Goal: Task Accomplishment & Management: Complete application form

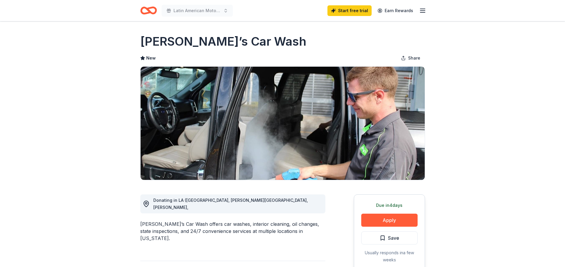
click at [424, 11] on icon "button" at bounding box center [422, 10] width 7 height 7
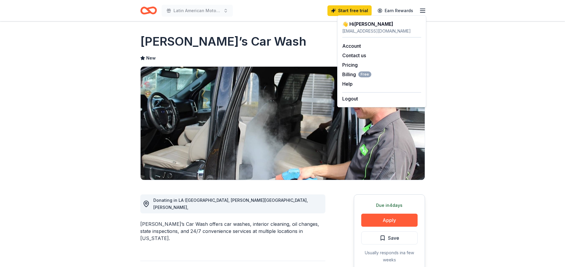
click at [424, 11] on icon "button" at bounding box center [422, 10] width 7 height 7
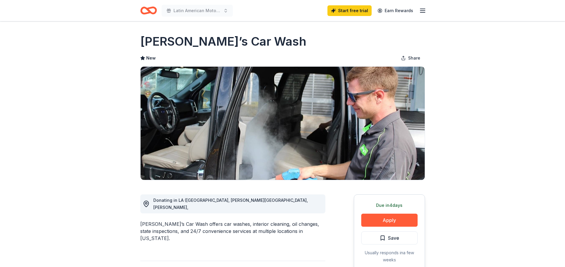
click at [424, 11] on icon "button" at bounding box center [422, 10] width 7 height 7
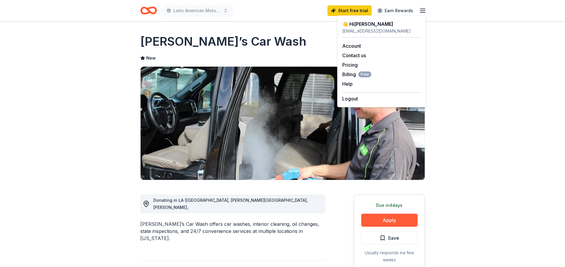
click at [362, 30] on div "usasoutheastregion@gmail.com" at bounding box center [381, 31] width 79 height 7
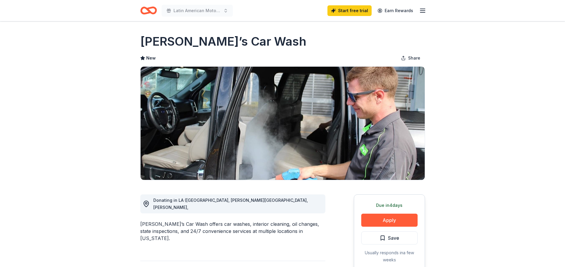
drag, startPoint x: 556, startPoint y: 125, endPoint x: 542, endPoint y: 115, distance: 17.1
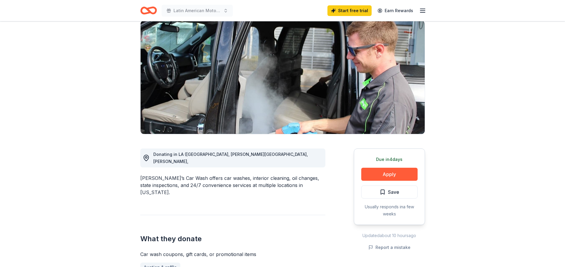
scroll to position [119, 0]
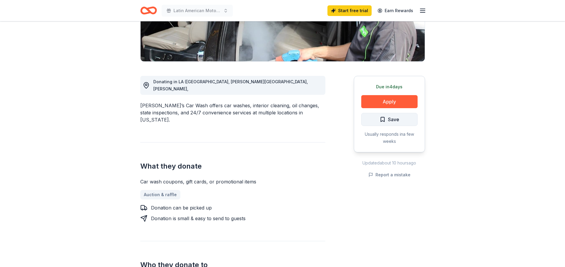
click at [403, 122] on button "Save" at bounding box center [389, 119] width 56 height 13
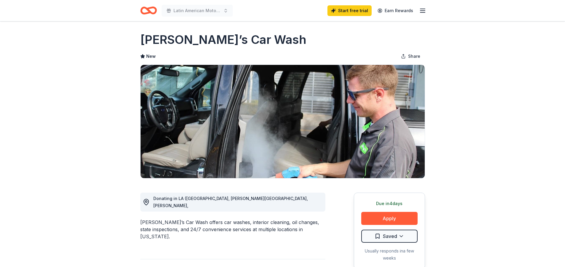
scroll to position [0, 0]
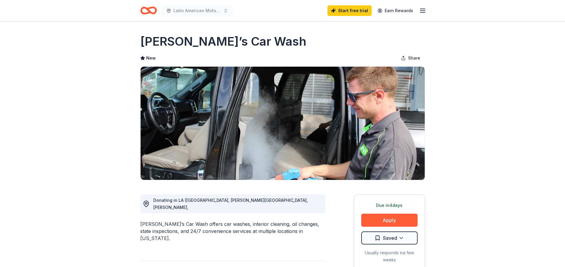
click at [195, 42] on h1 "Benny’s Car Wash" at bounding box center [223, 41] width 166 height 17
click at [420, 11] on icon "button" at bounding box center [422, 10] width 7 height 7
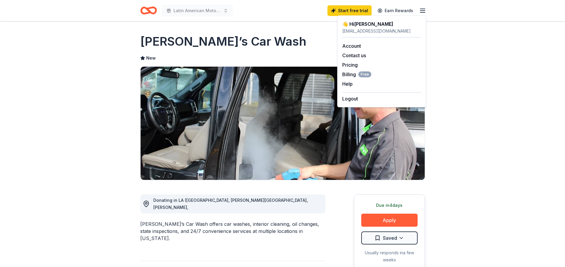
click at [307, 48] on div "Benny’s Car Wash" at bounding box center [282, 41] width 285 height 17
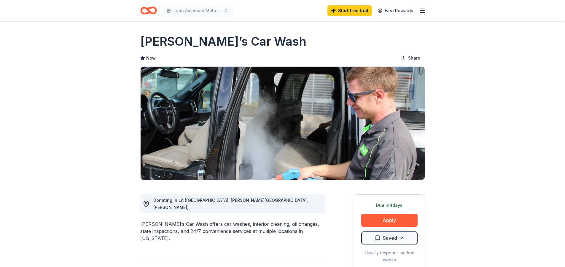
click at [174, 42] on h1 "Benny’s Car Wash" at bounding box center [223, 41] width 166 height 17
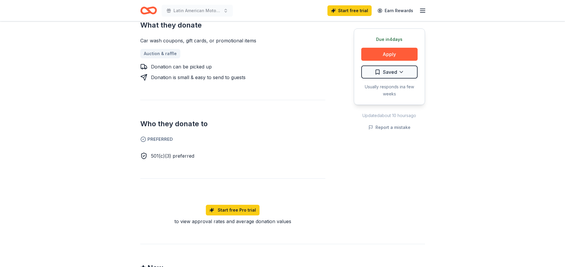
scroll to position [363, 0]
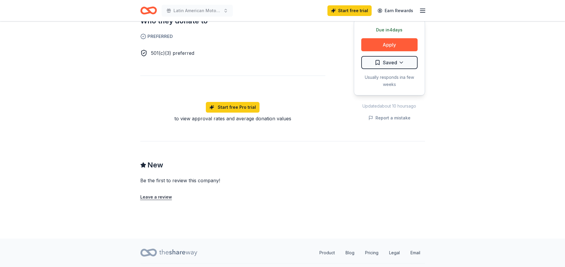
click at [182, 247] on icon at bounding box center [178, 253] width 38 height 12
click at [327, 247] on link "Product" at bounding box center [327, 253] width 25 height 12
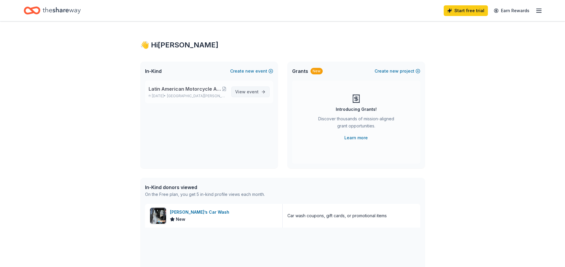
click at [243, 91] on span "View event" at bounding box center [246, 91] width 23 height 7
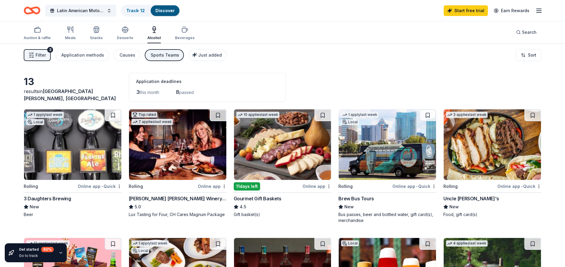
click at [40, 54] on span "Filter" at bounding box center [41, 55] width 10 height 7
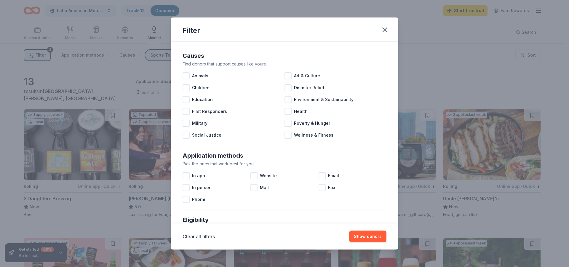
click at [40, 54] on div "Filter Causes Find donors that support causes like yours. Animals Art & Culture…" at bounding box center [284, 133] width 569 height 267
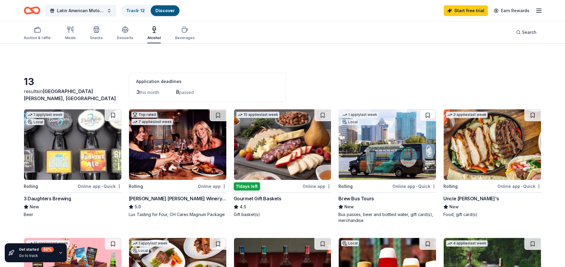
scroll to position [30, 0]
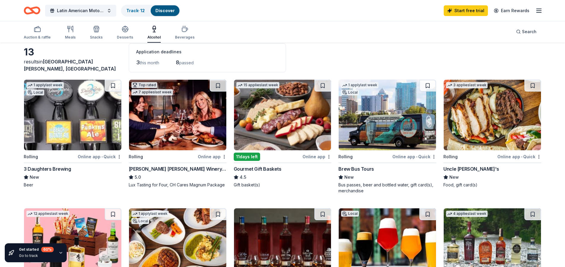
click at [251, 157] on div "11 days left" at bounding box center [247, 157] width 26 height 8
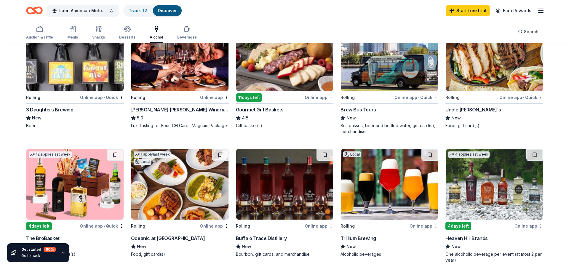
scroll to position [0, 0]
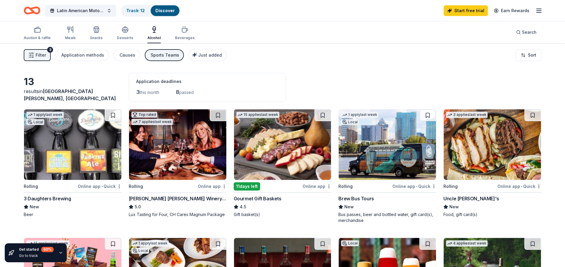
click at [44, 55] on span "Filter" at bounding box center [41, 55] width 10 height 7
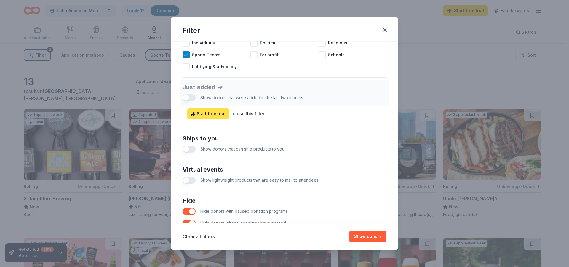
scroll to position [208, 0]
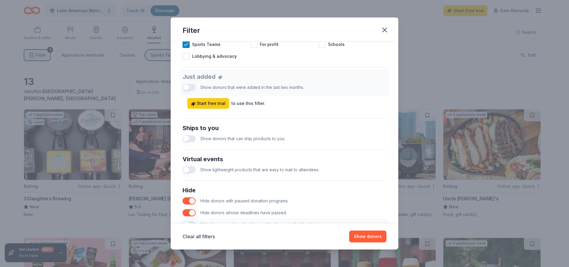
click at [193, 137] on button "button" at bounding box center [189, 138] width 13 height 7
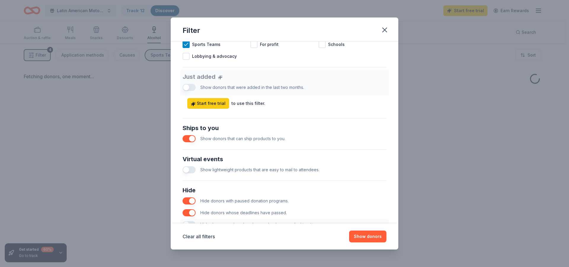
click at [193, 169] on button "button" at bounding box center [189, 169] width 13 height 7
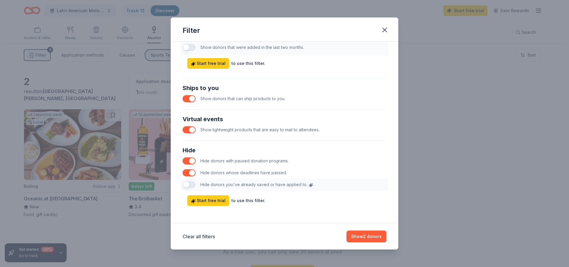
scroll to position [249, 0]
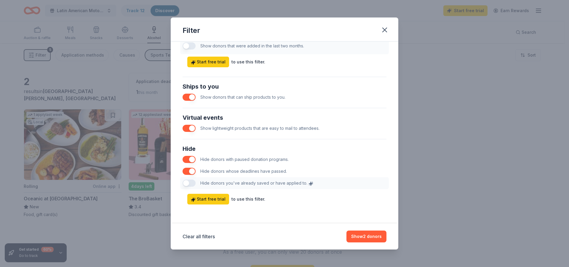
click at [188, 171] on button "button" at bounding box center [189, 171] width 13 height 7
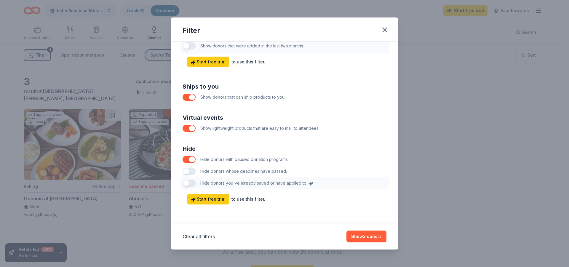
click at [190, 171] on button "button" at bounding box center [189, 171] width 13 height 7
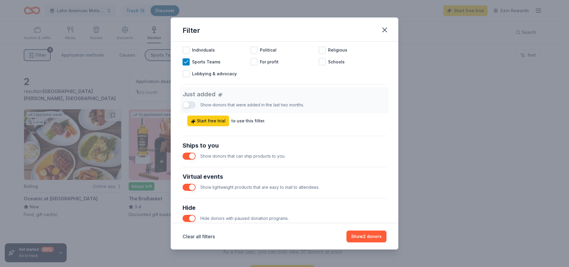
scroll to position [190, 0]
click at [194, 105] on div "Just added Show donors that were added in the last two months. Start free trial…" at bounding box center [285, 106] width 204 height 39
click at [191, 106] on div "Just added Show donors that were added in the last two months. Start free trial…" at bounding box center [285, 106] width 204 height 39
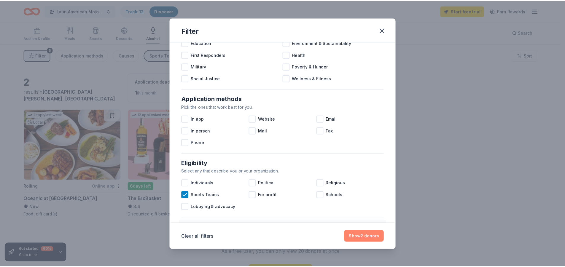
scroll to position [59, 0]
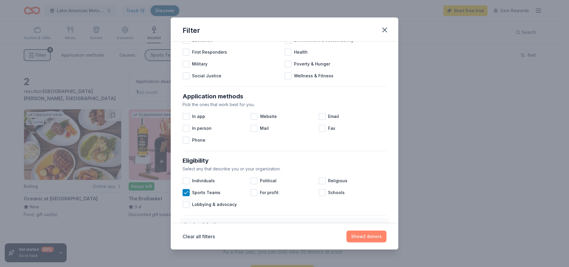
click at [375, 235] on button "Show 2 donors" at bounding box center [367, 237] width 40 height 12
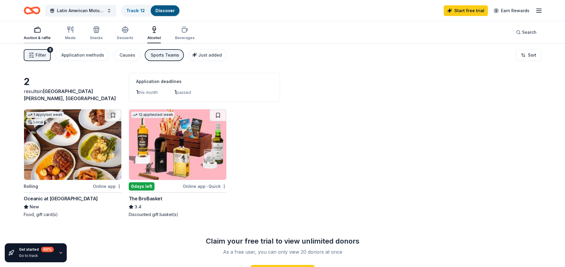
click at [34, 35] on div "Auction & raffle" at bounding box center [37, 33] width 27 height 14
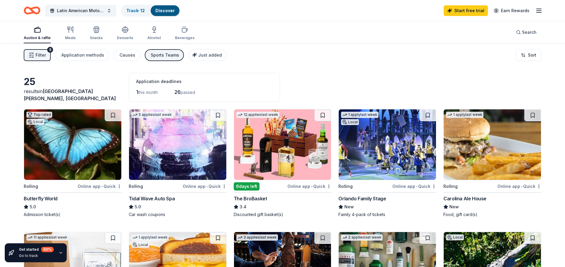
click at [255, 195] on div "The BroBasket" at bounding box center [251, 198] width 34 height 7
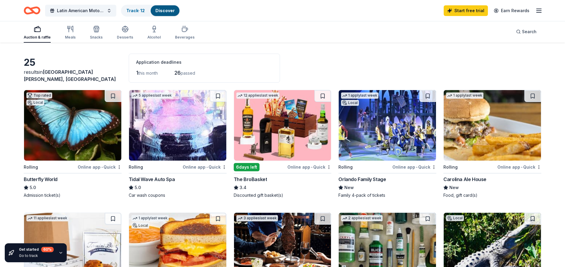
scroll to position [30, 0]
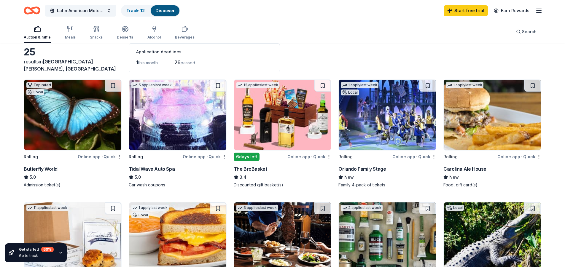
click at [357, 170] on div "Orlando Family Stage" at bounding box center [361, 168] width 47 height 7
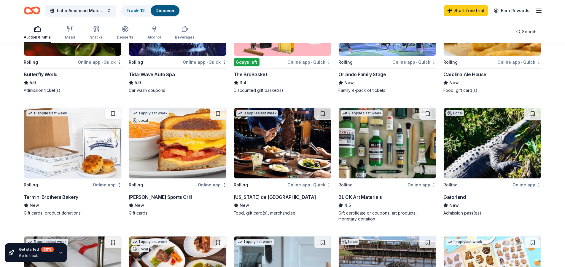
scroll to position [119, 0]
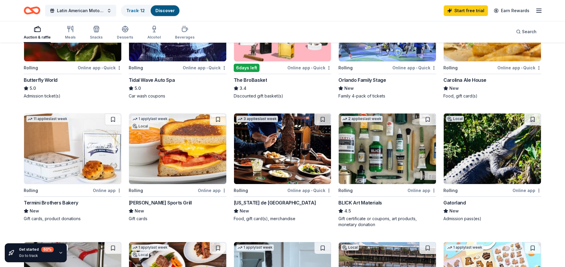
click at [455, 203] on div "Gatorland" at bounding box center [454, 202] width 22 height 7
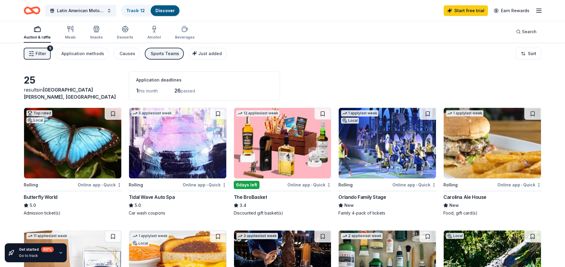
scroll to position [0, 0]
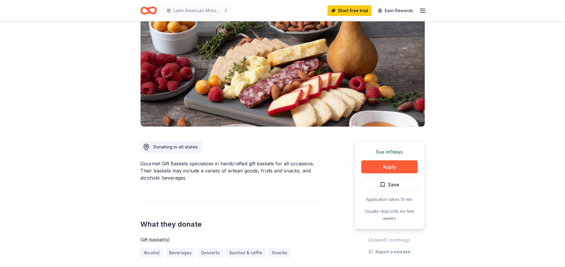
scroll to position [59, 0]
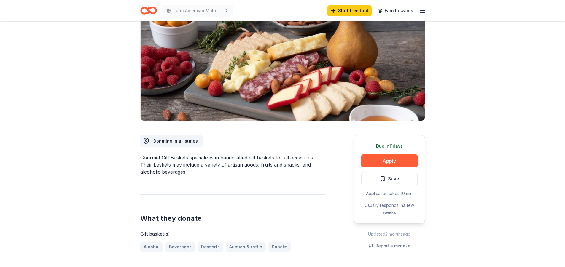
click at [180, 140] on span "Donating in all states" at bounding box center [175, 141] width 44 height 5
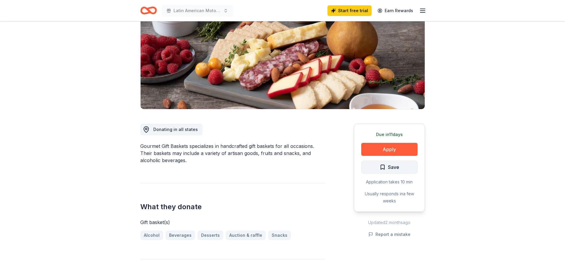
scroll to position [89, 0]
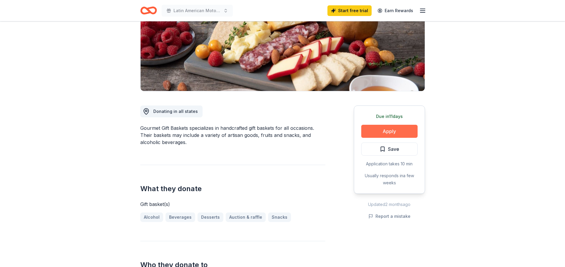
click at [387, 132] on button "Apply" at bounding box center [389, 131] width 56 height 13
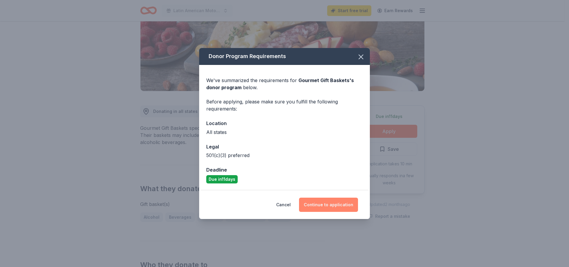
click at [325, 207] on button "Continue to application" at bounding box center [328, 205] width 59 height 14
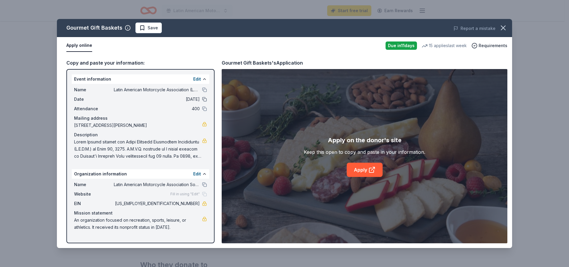
click at [204, 98] on button at bounding box center [204, 99] width 5 height 5
click at [194, 99] on span "08/29/25" at bounding box center [157, 99] width 86 height 7
click at [197, 100] on span "08/29/25" at bounding box center [157, 99] width 86 height 7
click at [83, 101] on span "Date" at bounding box center [94, 99] width 40 height 7
click at [187, 99] on span "08/29/25" at bounding box center [157, 99] width 86 height 7
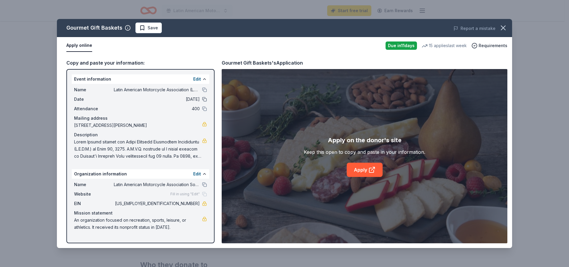
click at [203, 99] on button at bounding box center [204, 99] width 5 height 5
click at [182, 100] on span "08/29/25" at bounding box center [157, 99] width 86 height 7
click at [201, 79] on button "Edit" at bounding box center [197, 79] width 8 height 7
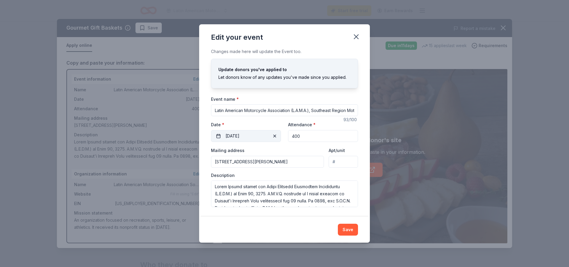
click at [234, 136] on button "08/29/2025" at bounding box center [246, 136] width 70 height 12
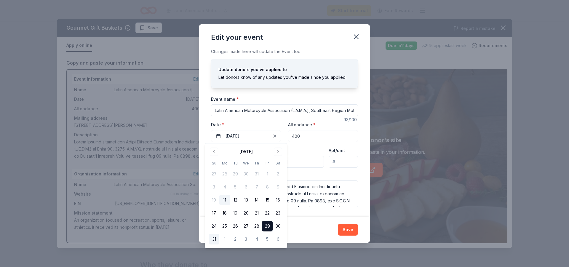
click at [216, 239] on button "31" at bounding box center [214, 239] width 11 height 11
click at [348, 227] on button "Save" at bounding box center [348, 230] width 20 height 12
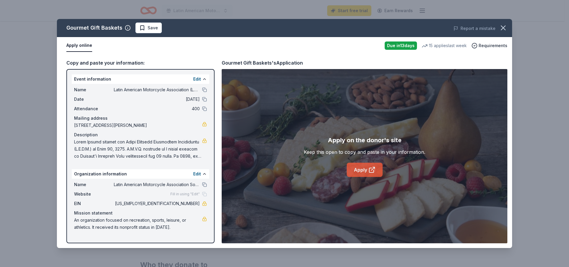
click at [364, 170] on link "Apply" at bounding box center [365, 170] width 36 height 14
click at [503, 28] on icon "button" at bounding box center [503, 28] width 8 height 8
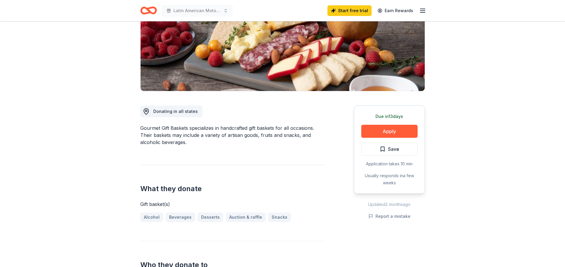
click at [423, 10] on icon "button" at bounding box center [422, 10] width 7 height 7
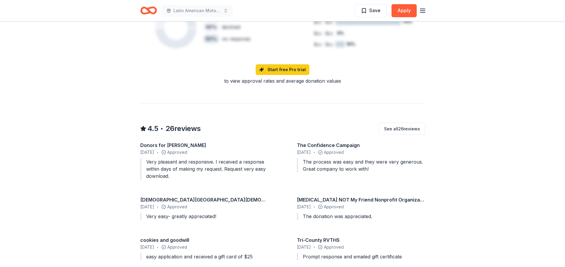
scroll to position [445, 0]
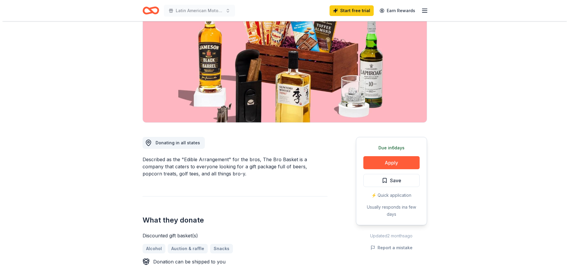
scroll to position [59, 0]
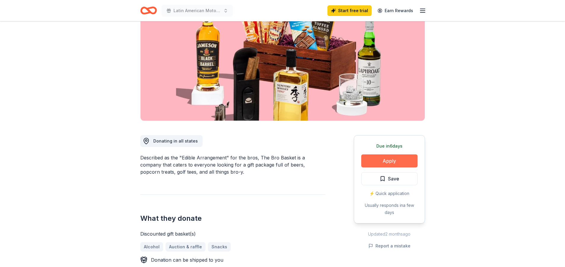
click at [388, 162] on button "Apply" at bounding box center [389, 161] width 56 height 13
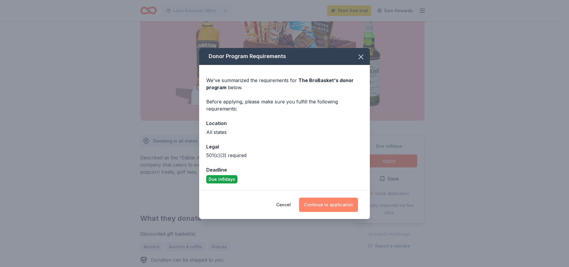
click at [318, 205] on button "Continue to application" at bounding box center [328, 205] width 59 height 14
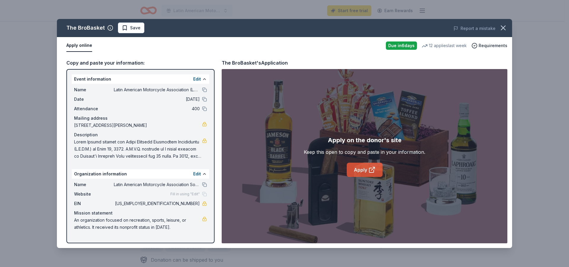
click at [361, 173] on link "Apply" at bounding box center [365, 170] width 36 height 14
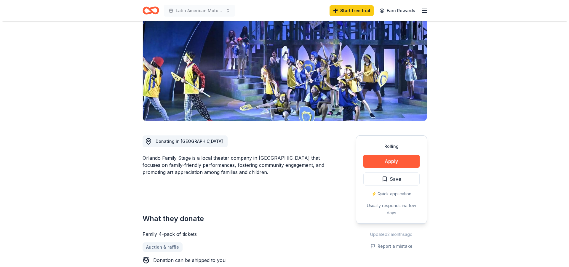
scroll to position [59, 0]
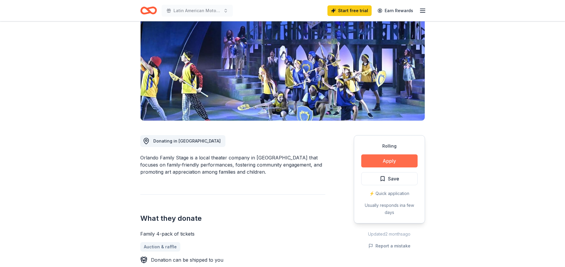
click at [390, 160] on button "Apply" at bounding box center [389, 161] width 56 height 13
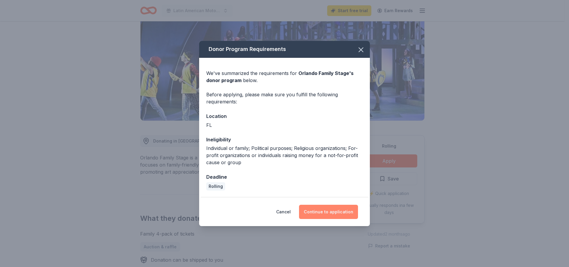
click at [328, 213] on button "Continue to application" at bounding box center [328, 212] width 59 height 14
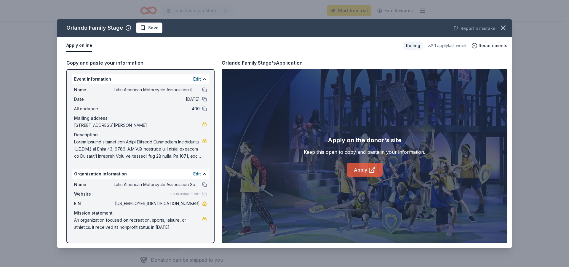
click at [353, 168] on link "Apply" at bounding box center [365, 170] width 36 height 14
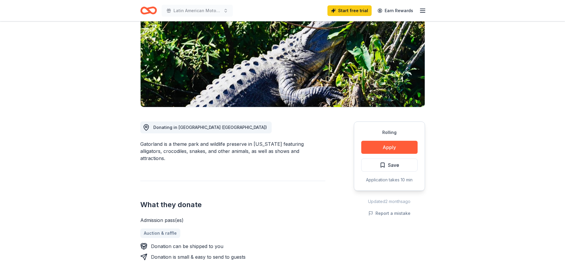
scroll to position [89, 0]
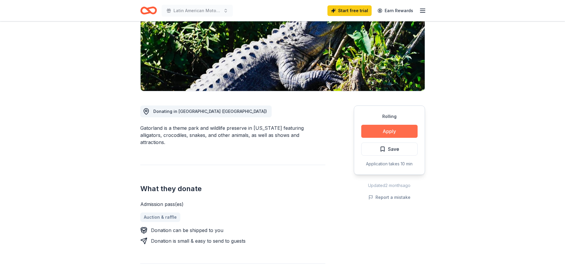
click at [386, 134] on button "Apply" at bounding box center [389, 131] width 56 height 13
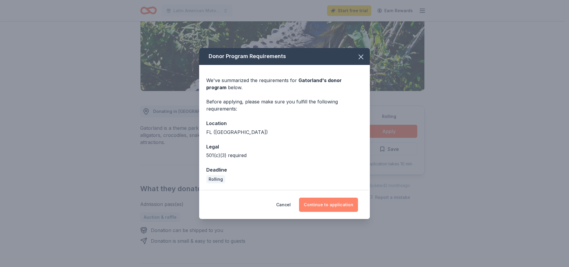
click at [314, 204] on button "Continue to application" at bounding box center [328, 205] width 59 height 14
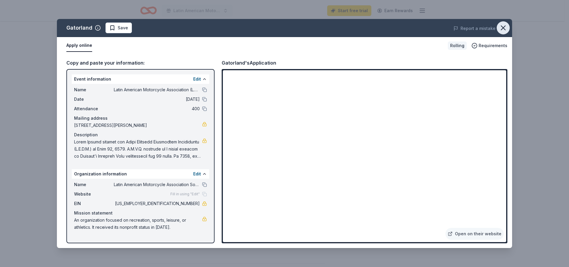
click at [503, 29] on icon "button" at bounding box center [503, 28] width 8 height 8
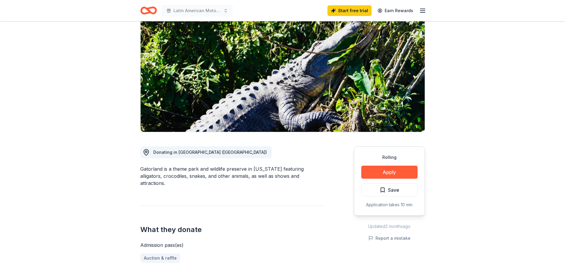
scroll to position [0, 0]
